Goal: Information Seeking & Learning: Learn about a topic

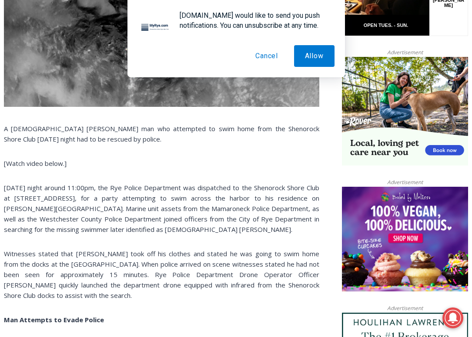
scroll to position [565, 0]
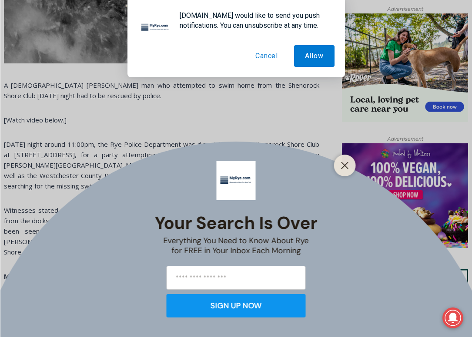
drag, startPoint x: 142, startPoint y: 253, endPoint x: 3, endPoint y: 209, distance: 146.3
click at [341, 166] on icon "Close" at bounding box center [345, 166] width 8 height 8
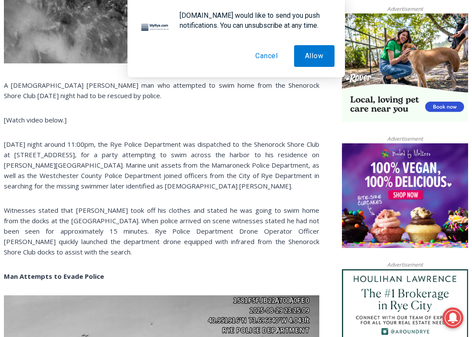
click at [175, 246] on p "Witnesses stated that Niejadlik took off his clothes and stated he was going to…" at bounding box center [161, 231] width 315 height 52
drag, startPoint x: 189, startPoint y: 261, endPoint x: 188, endPoint y: 253, distance: 8.3
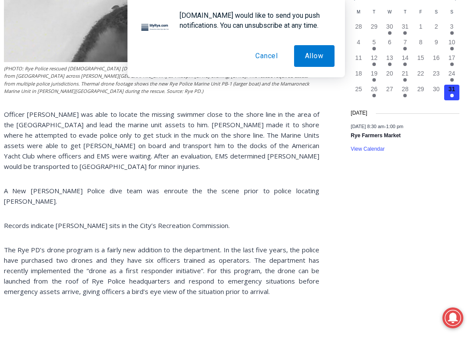
scroll to position [1000, 0]
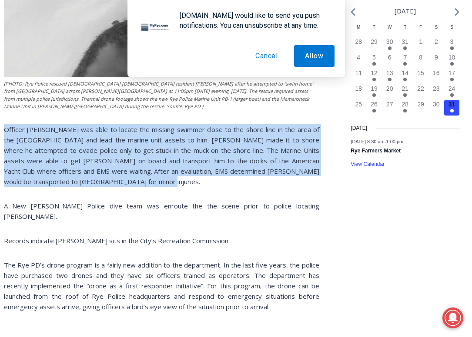
drag, startPoint x: 5, startPoint y: 129, endPoint x: 141, endPoint y: 182, distance: 145.8
click at [141, 182] on p "Officer Dabrowski was able to locate the missing swimmer close to the shore lin…" at bounding box center [161, 155] width 315 height 63
copy p "Officer Dabrowski was able to locate the missing swimmer close to the shore lin…"
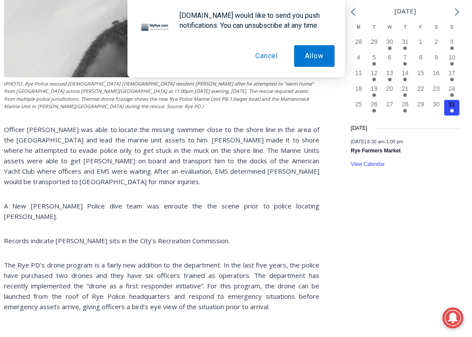
click at [150, 266] on p "The Rye PD’s drone program is a fairly new addition to the department. In the l…" at bounding box center [161, 286] width 315 height 52
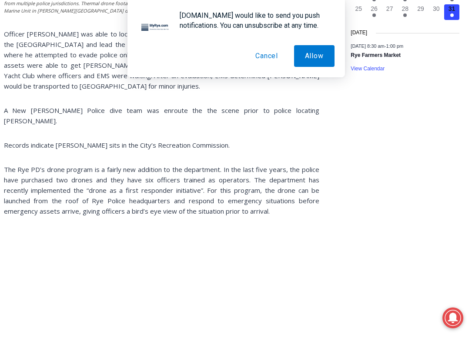
scroll to position [1130, 0]
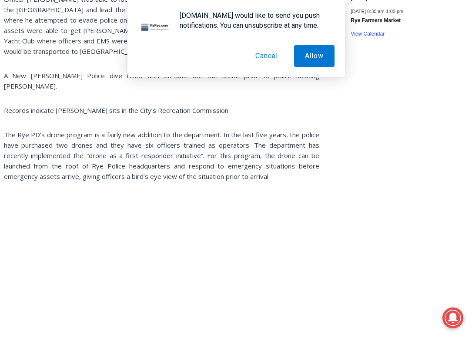
click at [261, 59] on button "Cancel" at bounding box center [266, 56] width 44 height 22
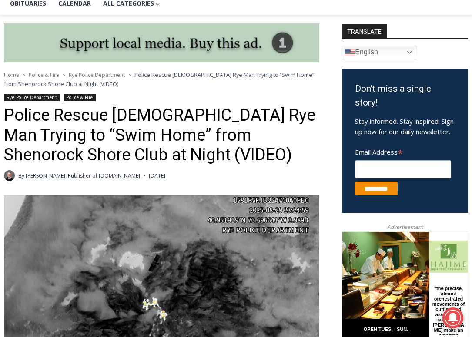
scroll to position [0, 0]
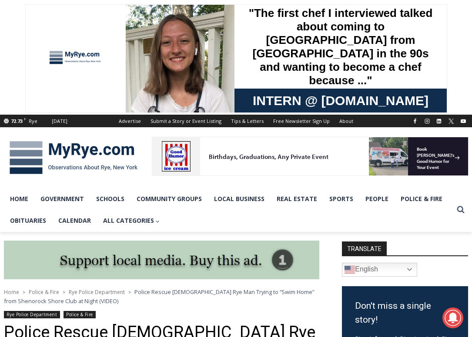
click at [79, 147] on img at bounding box center [73, 157] width 139 height 45
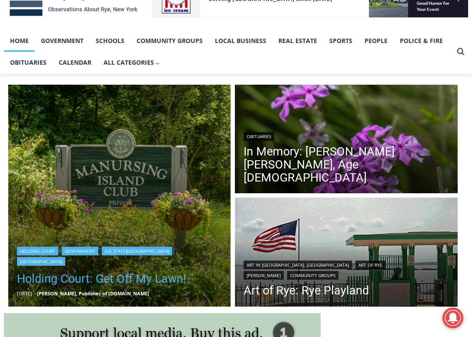
click at [133, 276] on link "Holding Court: Get Off My Lawn!" at bounding box center [119, 278] width 205 height 17
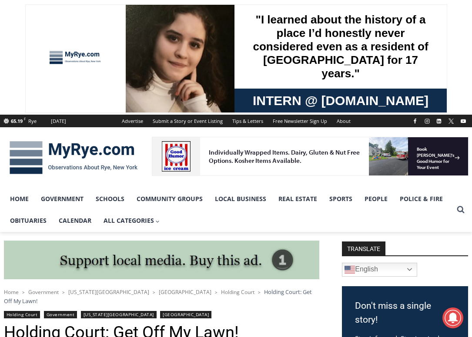
click at [82, 145] on img at bounding box center [73, 157] width 139 height 45
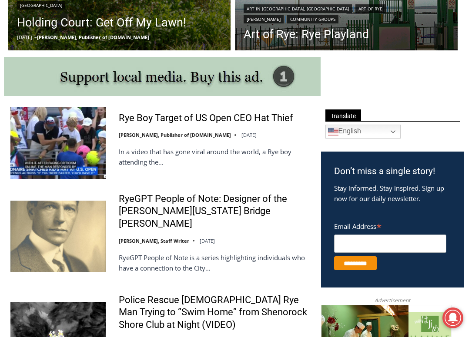
scroll to position [419, 0]
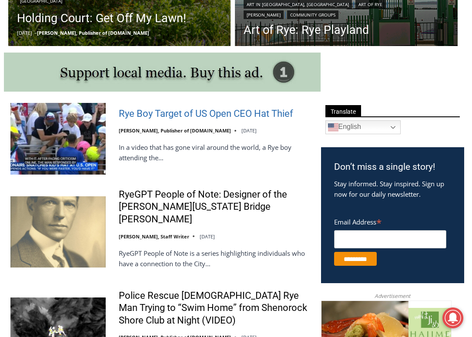
click at [163, 109] on link "Rye Boy Target of US Open CEO Hat Thief" at bounding box center [206, 114] width 174 height 13
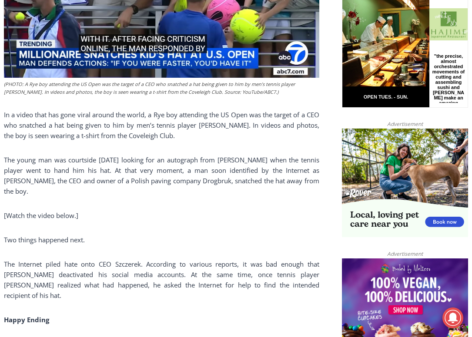
scroll to position [461, 0]
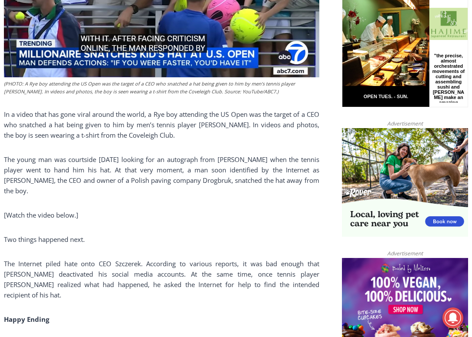
click at [255, 240] on p "Two things happened next." at bounding box center [161, 239] width 315 height 10
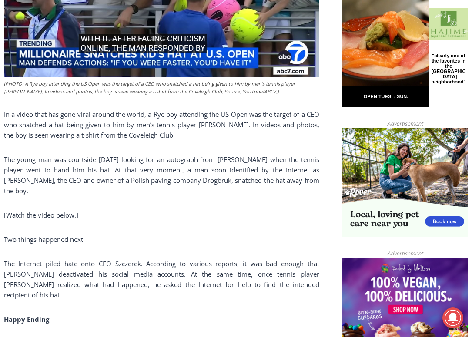
click at [255, 240] on p "Two things happened next." at bounding box center [161, 239] width 315 height 10
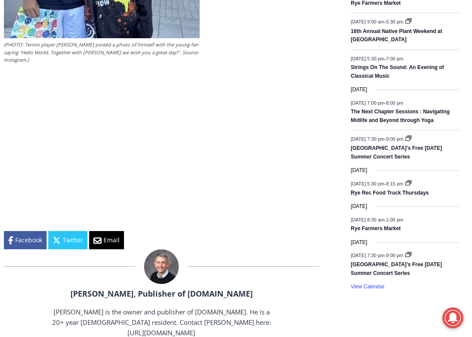
scroll to position [1243, 0]
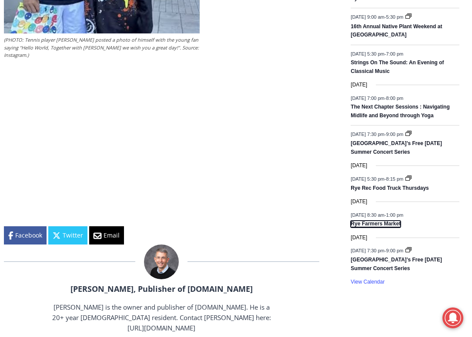
click at [368, 224] on link "Rye Farmers Market" at bounding box center [375, 224] width 50 height 7
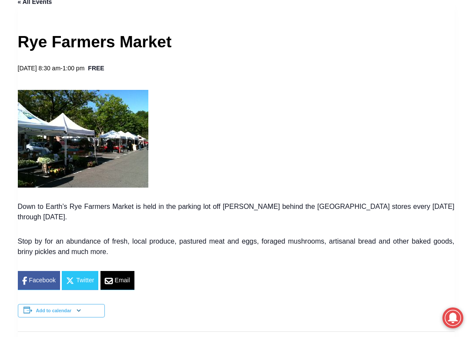
scroll to position [304, 0]
